Goal: Information Seeking & Learning: Learn about a topic

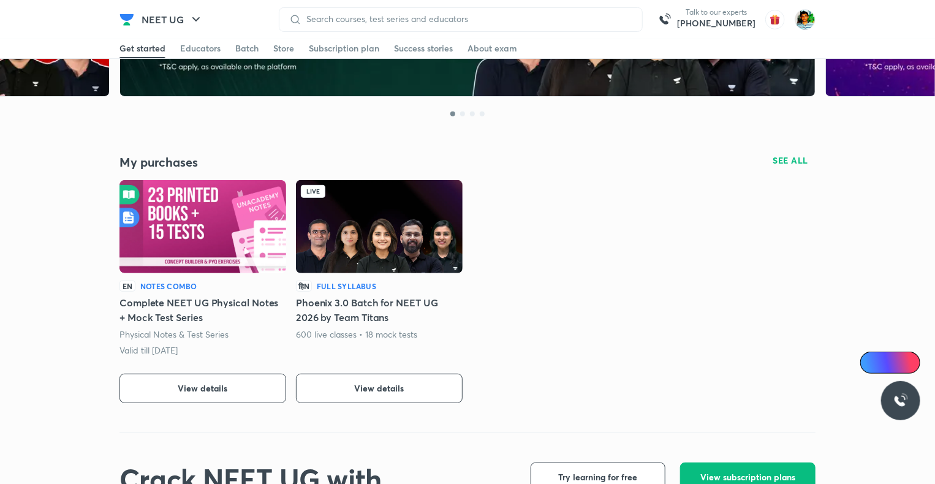
scroll to position [191, 0]
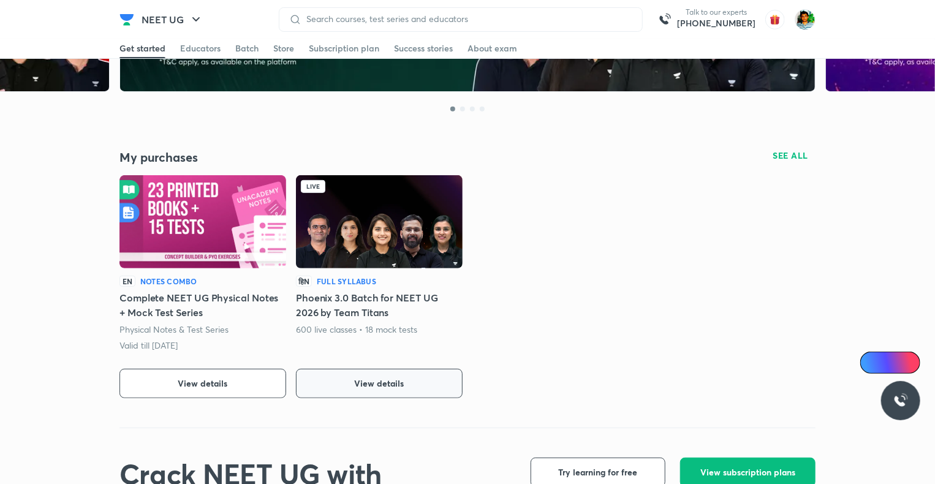
click at [353, 384] on button "View details" at bounding box center [379, 383] width 167 height 29
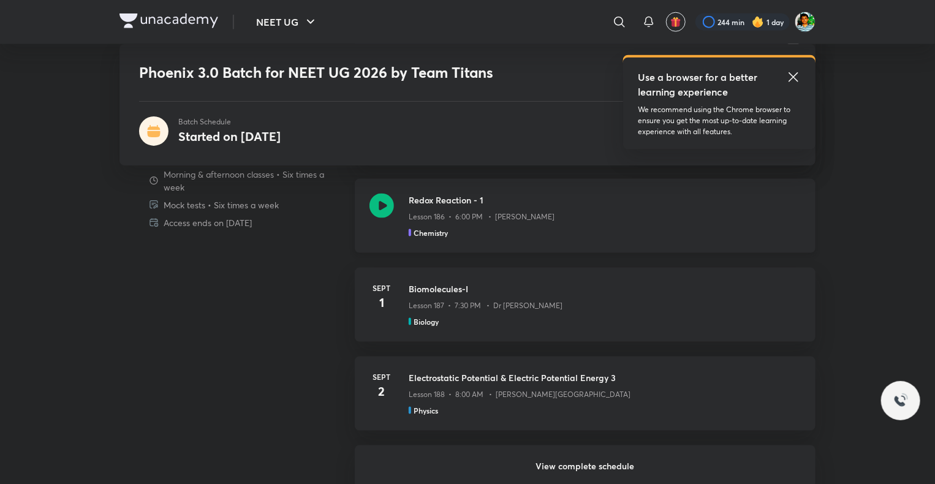
click at [387, 192] on div "Redox Reaction - 1 Lesson 186 • 6:00 PM • [PERSON_NAME] Chemistry" at bounding box center [585, 216] width 461 height 74
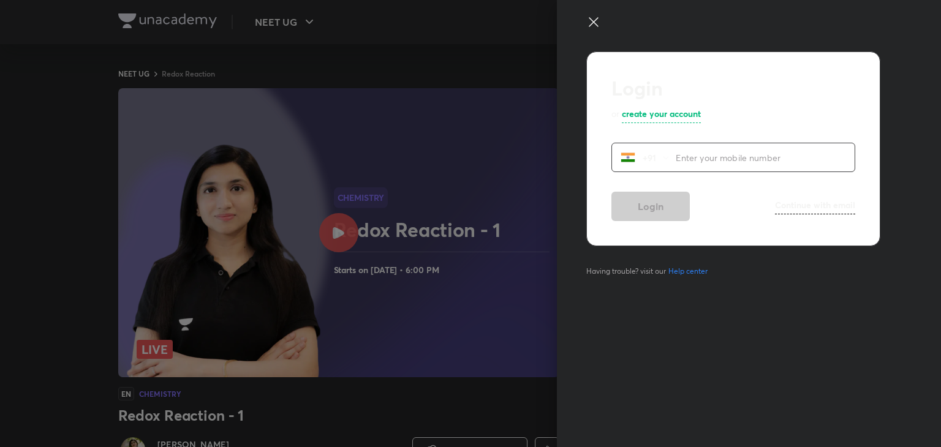
click at [590, 20] on icon at bounding box center [593, 22] width 15 height 15
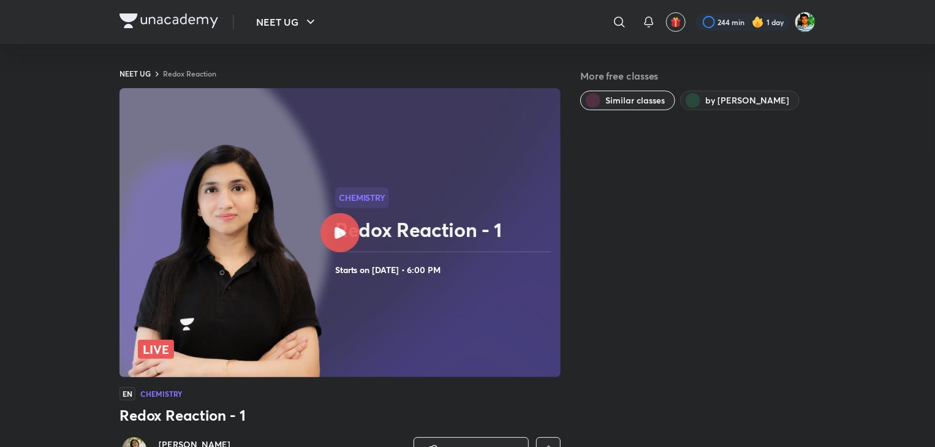
click at [344, 233] on icon at bounding box center [341, 233] width 12 height 12
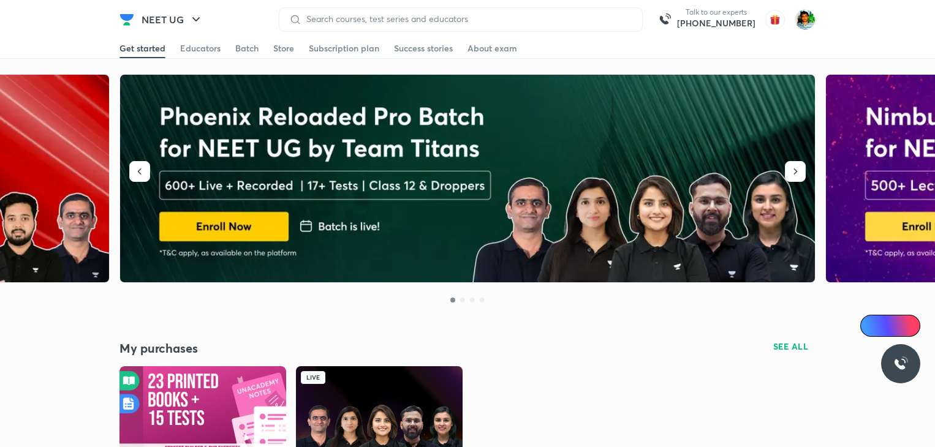
scroll to position [202, 0]
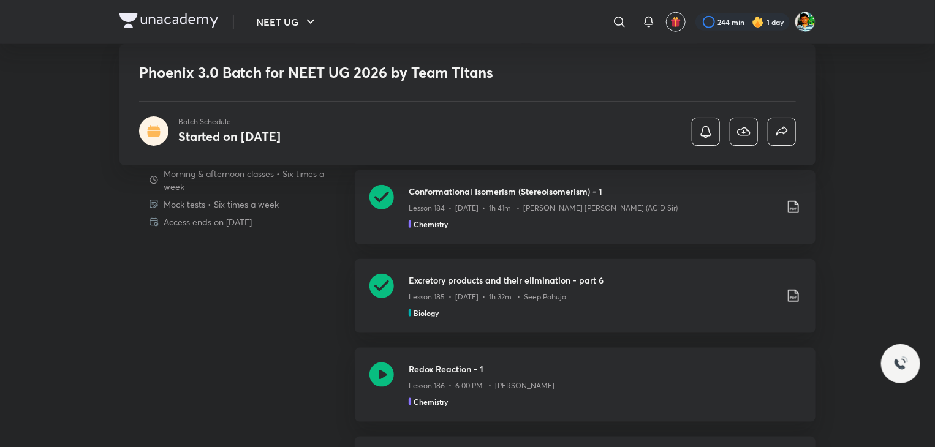
scroll to position [578, 0]
click at [376, 375] on icon at bounding box center [381, 375] width 25 height 25
